Goal: Task Accomplishment & Management: Use online tool/utility

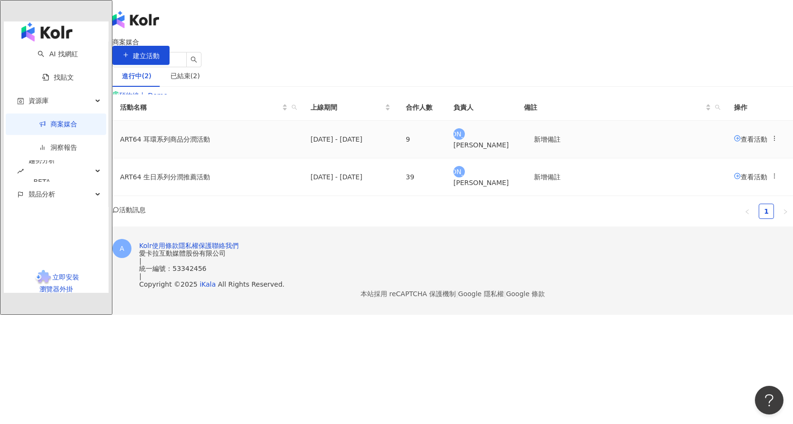
click at [734, 142] on span "查看活動" at bounding box center [750, 139] width 33 height 8
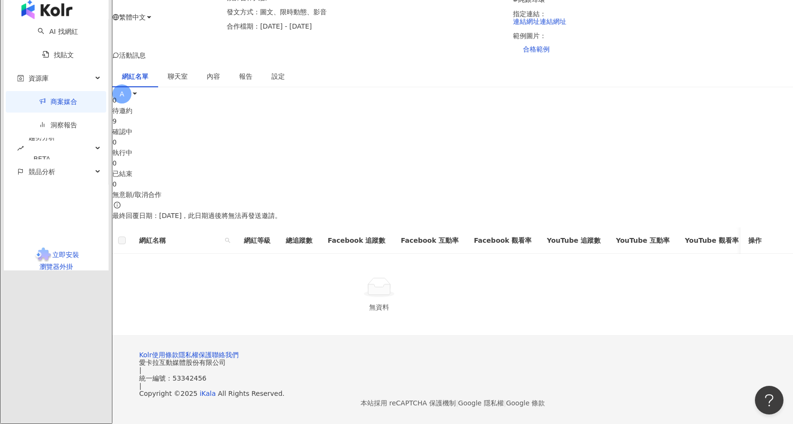
scroll to position [237, 0]
click at [318, 116] on div "9" at bounding box center [452, 121] width 681 height 10
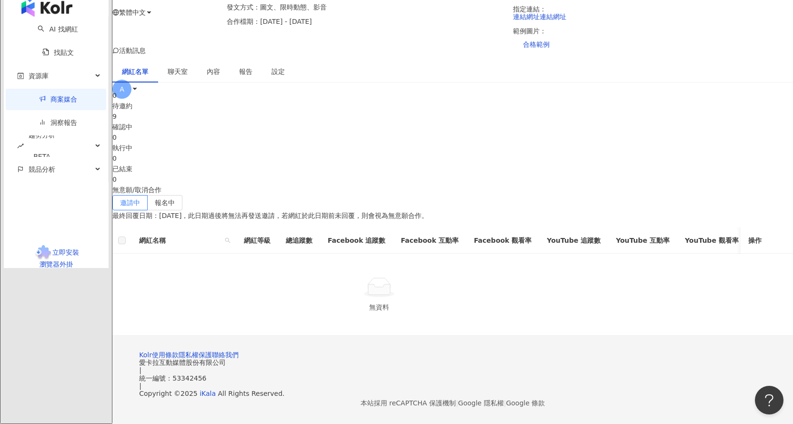
click at [270, 127] on div "0 待邀約 9 確認中 0 執行中 0 已結束 0 無意願/取消合作 邀請中 報名中 最終回覆日期：[DATE]，此日期過後將無法再發送邀請，若網紅於此日期前…" at bounding box center [452, 212] width 681 height 245
click at [269, 195] on div "邀請中 報名中 最終回覆日期：[DATE]，此日期過後將無法再發送邀請，若網紅於此日期前未回覆，則會視為無意願合作。 網紅名稱 網紅等級 總追蹤數 Faceb…" at bounding box center [452, 265] width 681 height 141
click at [182, 195] on label "報名中" at bounding box center [165, 202] width 35 height 15
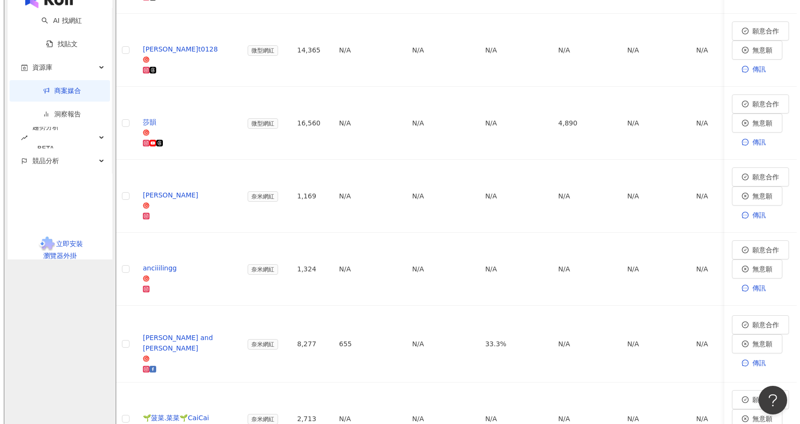
scroll to position [331, 0]
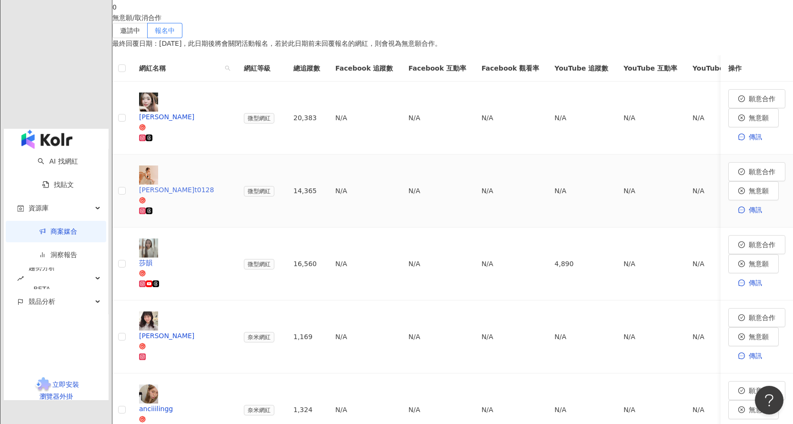
click at [229, 184] on div "[PERSON_NAME]t0128" at bounding box center [184, 189] width 90 height 10
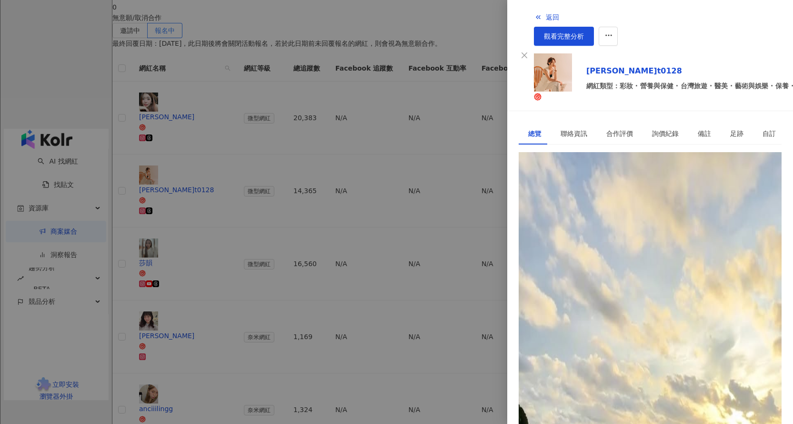
click at [577, 190] on div "[URL][DOMAIN_NAME][DOMAIN_NAME]" at bounding box center [593, 195] width 130 height 10
click at [613, 31] on span "button" at bounding box center [609, 36] width 9 height 10
click at [770, 35] on div "加入網紅收藏" at bounding box center [758, 38] width 40 height 10
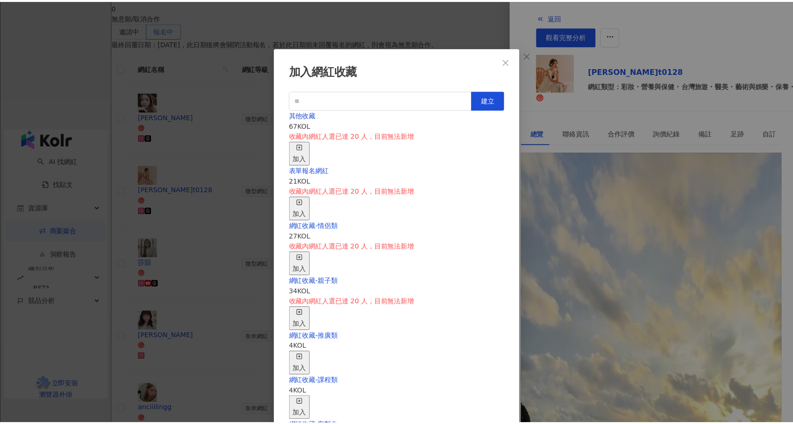
scroll to position [134, 0]
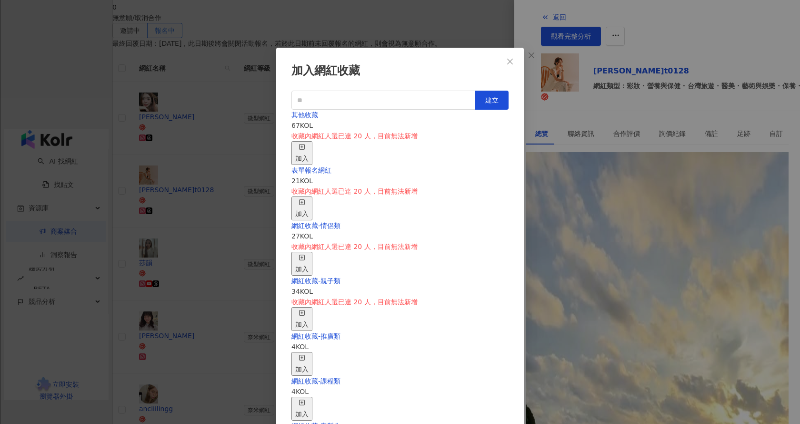
click at [667, 178] on div "加入網紅收藏 建立 其他收藏 67 KOL 收藏內網紅人選已達 20 人，目前無法新增 加入 表單報名網紅 21 KOL 收藏內網紅人選已達 20 人，目前無…" at bounding box center [400, 212] width 800 height 424
